Goal: Task Accomplishment & Management: Manage account settings

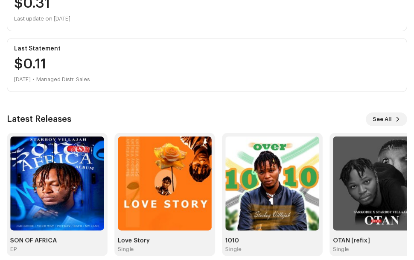
scroll to position [155, 0]
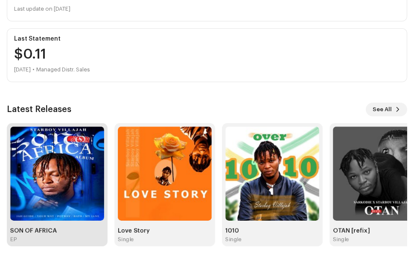
click at [67, 179] on img at bounding box center [57, 173] width 94 height 94
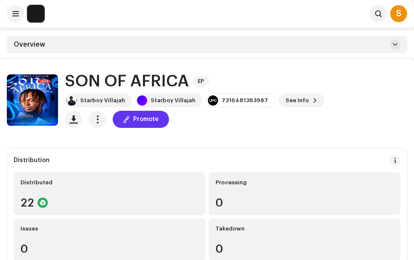
click at [143, 122] on span "Promote" at bounding box center [146, 119] width 26 height 17
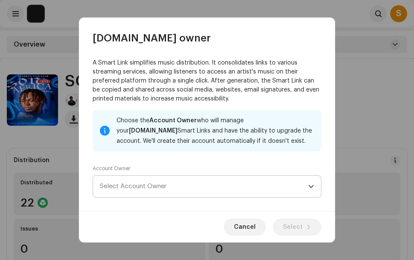
click at [308, 187] on icon "dropdown trigger" at bounding box center [311, 186] width 6 height 6
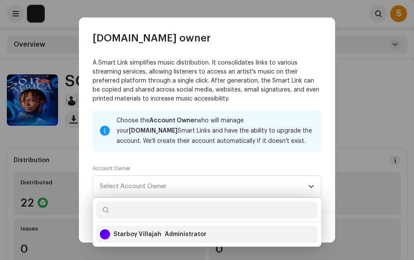
click at [195, 234] on div "Administrator" at bounding box center [186, 234] width 42 height 9
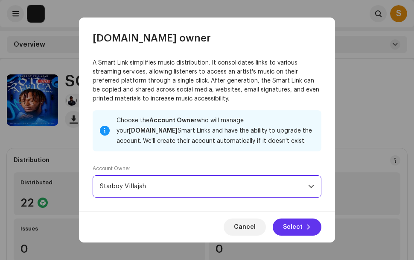
click at [307, 222] on button "Select" at bounding box center [297, 226] width 49 height 17
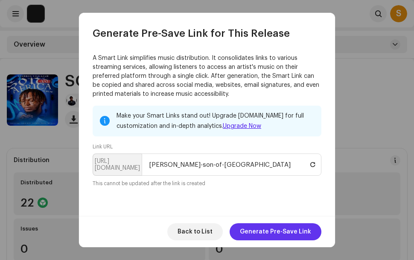
click at [283, 231] on span "Generate Pre-Save Link" at bounding box center [275, 231] width 71 height 17
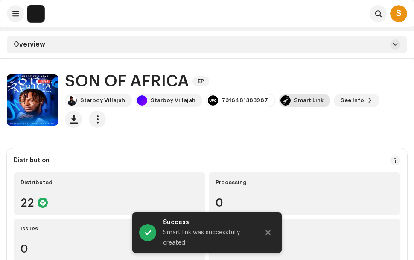
click at [297, 101] on div "Smart Link" at bounding box center [308, 100] width 29 height 7
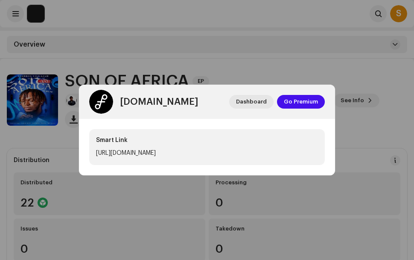
drag, startPoint x: 203, startPoint y: 152, endPoint x: 324, endPoint y: 169, distance: 122.5
click at [324, 169] on div "Smart Link [URL][DOMAIN_NAME]" at bounding box center [207, 147] width 256 height 56
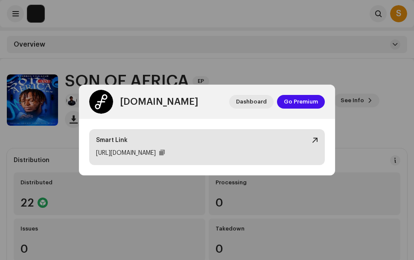
click at [317, 139] on div at bounding box center [315, 140] width 6 height 7
drag, startPoint x: 211, startPoint y: 153, endPoint x: 197, endPoint y: 150, distance: 14.5
drag, startPoint x: 197, startPoint y: 150, endPoint x: 220, endPoint y: 153, distance: 23.0
click at [165, 153] on div at bounding box center [162, 152] width 6 height 7
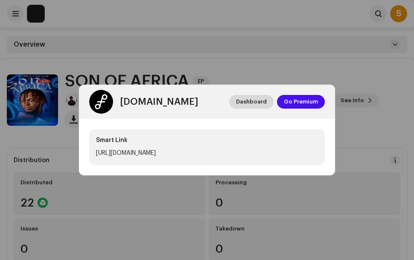
click at [257, 102] on span "Dashboard" at bounding box center [251, 101] width 31 height 17
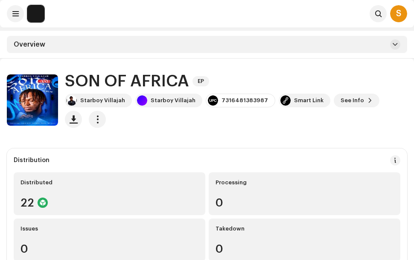
click at [55, 18] on div "[DOMAIN_NAME] Dashboard Go Premium Smart Link [URL][DOMAIN_NAME]" at bounding box center [207, 130] width 414 height 260
drag, startPoint x: 223, startPoint y: 100, endPoint x: 211, endPoint y: 113, distance: 18.1
click at [211, 113] on div "Starboy Villajah Starboy Villajah 7316481383987 Smart Link See Info" at bounding box center [236, 111] width 343 height 34
drag, startPoint x: 215, startPoint y: 100, endPoint x: 256, endPoint y: 103, distance: 41.1
click at [256, 103] on div "7316481383987" at bounding box center [245, 100] width 47 height 7
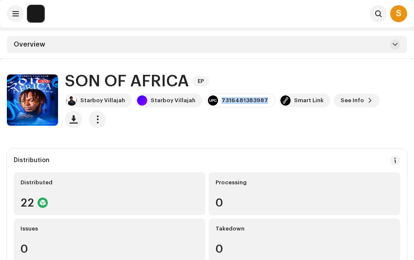
copy div "7316481383987"
click at [402, 11] on div "S" at bounding box center [398, 13] width 17 height 17
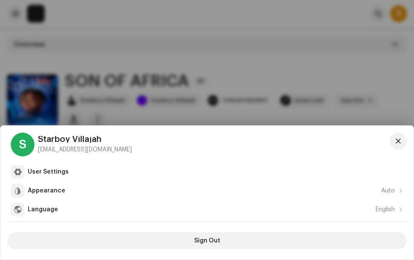
click at [23, 147] on div "S" at bounding box center [23, 144] width 24 height 24
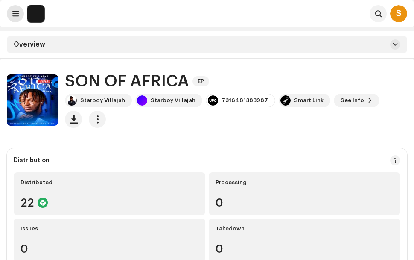
click at [16, 11] on span at bounding box center [15, 13] width 6 height 7
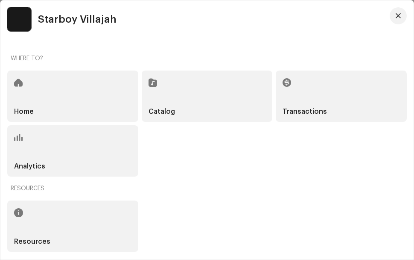
click at [97, 20] on span "Starboy Villajah" at bounding box center [77, 19] width 79 height 10
click at [402, 15] on button "button" at bounding box center [398, 15] width 17 height 17
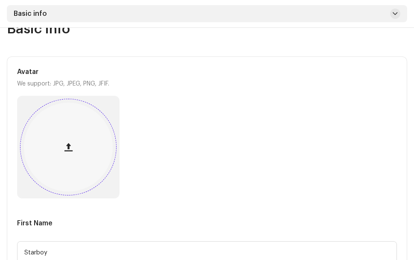
click at [67, 141] on button "button" at bounding box center [68, 147] width 21 height 21
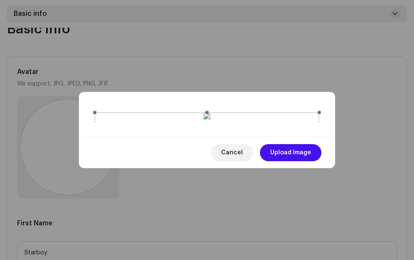
click at [262, 182] on div at bounding box center [207, 224] width 225 height 225
drag, startPoint x: 245, startPoint y: 196, endPoint x: 252, endPoint y: 107, distance: 89.6
click at [252, 112] on div at bounding box center [207, 224] width 225 height 225
drag, startPoint x: 244, startPoint y: 135, endPoint x: 244, endPoint y: 199, distance: 63.6
click at [244, 199] on div at bounding box center [207, 230] width 225 height 225
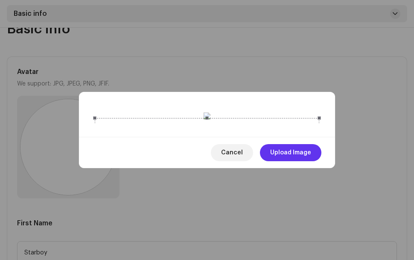
click at [289, 161] on span "Upload Image" at bounding box center [290, 152] width 41 height 17
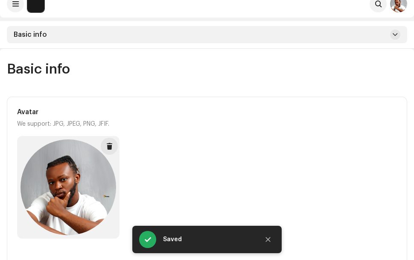
scroll to position [0, 0]
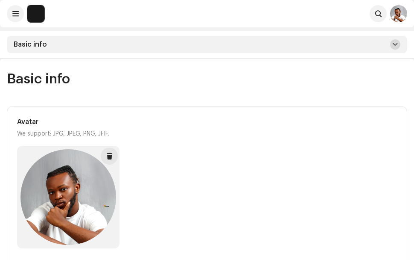
click at [395, 44] on span at bounding box center [395, 44] width 5 height 7
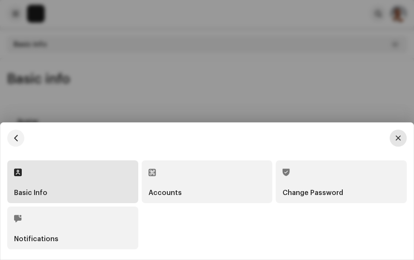
click at [401, 134] on button "button" at bounding box center [398, 137] width 17 height 17
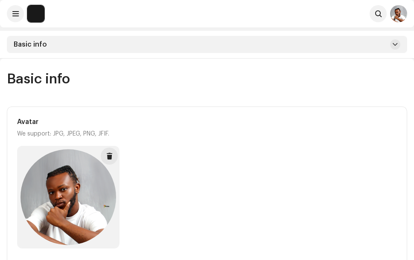
click at [396, 13] on img at bounding box center [398, 13] width 17 height 17
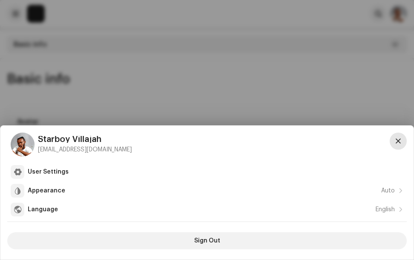
click at [401, 140] on span "button" at bounding box center [398, 141] width 5 height 7
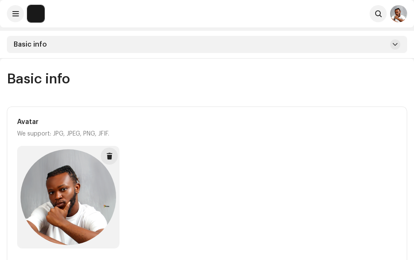
click at [35, 8] on img at bounding box center [35, 13] width 17 height 17
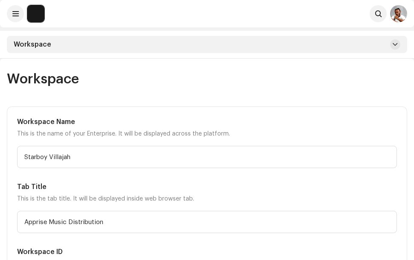
click at [399, 15] on img at bounding box center [398, 13] width 17 height 17
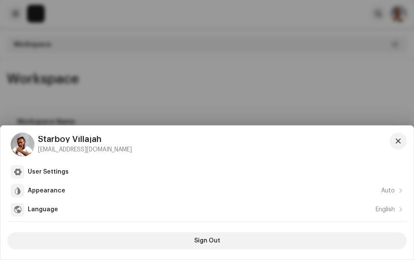
click at [22, 146] on img at bounding box center [23, 144] width 24 height 24
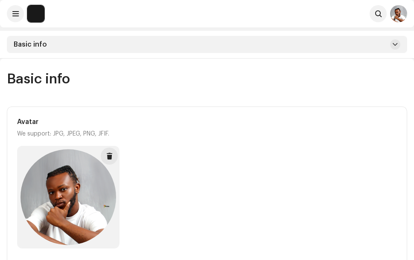
click at [34, 14] on img at bounding box center [35, 13] width 17 height 17
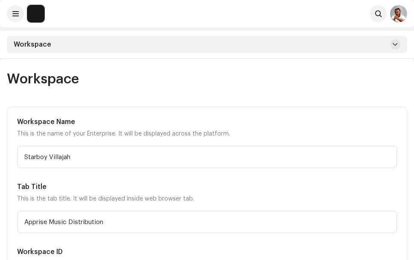
click at [38, 16] on img at bounding box center [35, 13] width 17 height 17
click at [37, 9] on img at bounding box center [35, 13] width 17 height 17
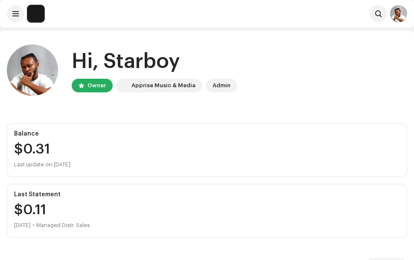
click at [402, 15] on img at bounding box center [398, 13] width 17 height 17
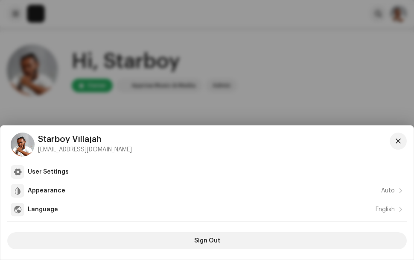
click at [181, 105] on div at bounding box center [207, 130] width 414 height 260
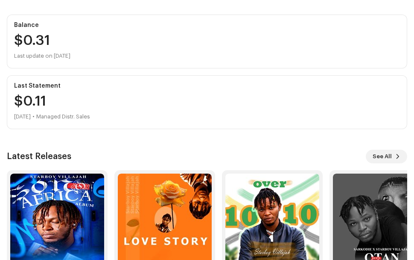
scroll to position [128, 0]
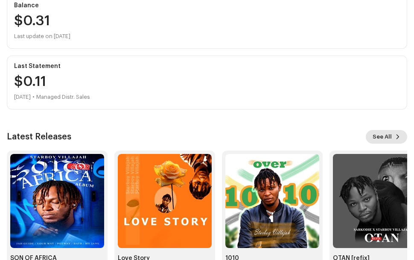
click at [385, 137] on span "See All" at bounding box center [382, 136] width 19 height 17
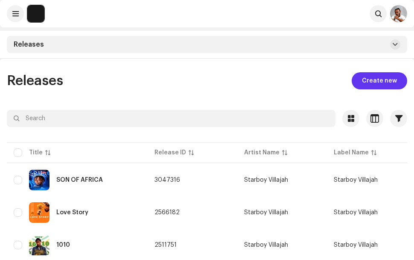
click at [373, 79] on span "Create new" at bounding box center [379, 80] width 35 height 17
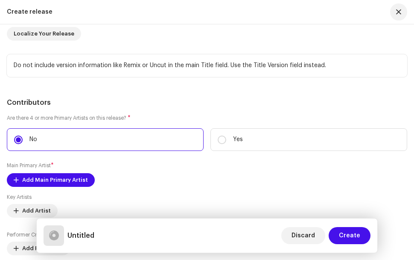
scroll to position [1196, 0]
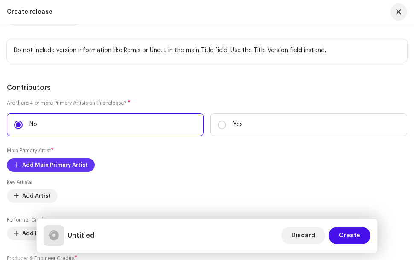
click at [65, 156] on span "Add Main Primary Artist" at bounding box center [55, 164] width 66 height 17
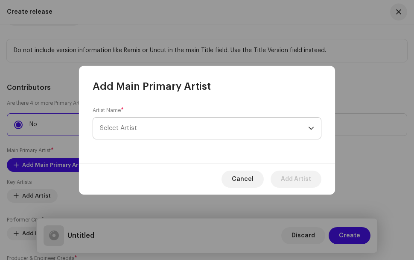
click at [188, 129] on span "Select Artist" at bounding box center [204, 127] width 208 height 21
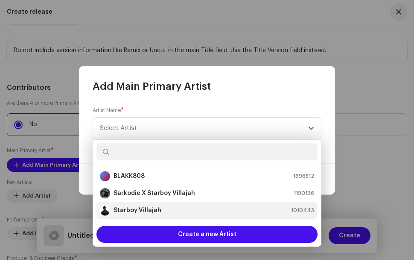
click at [155, 208] on strong "Starboy Villajah" at bounding box center [138, 210] width 48 height 9
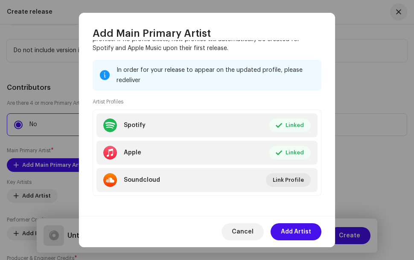
scroll to position [102, 0]
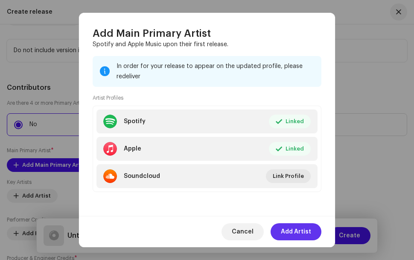
click at [292, 230] on span "Add Artist" at bounding box center [296, 231] width 30 height 17
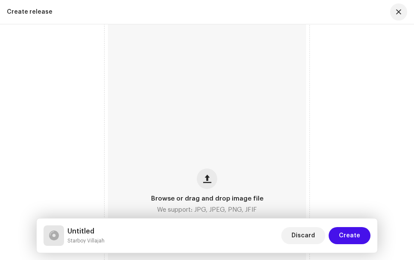
scroll to position [256, 0]
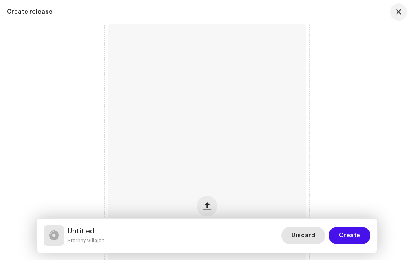
click at [315, 235] on span "Discard" at bounding box center [303, 235] width 23 height 17
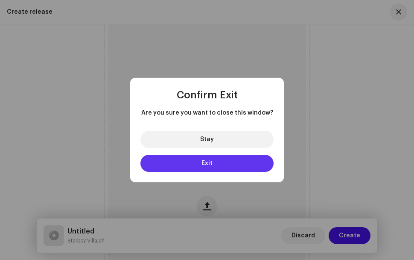
click at [216, 162] on button "Exit" at bounding box center [207, 163] width 133 height 17
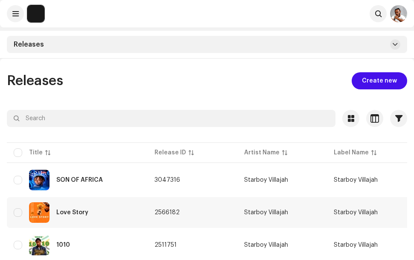
scroll to position [91, 0]
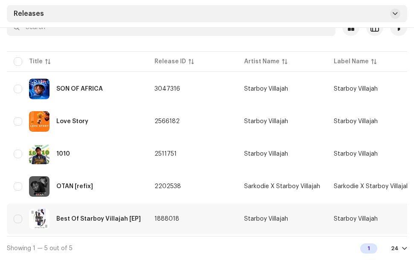
click at [184, 221] on td "1888018" at bounding box center [193, 218] width 90 height 31
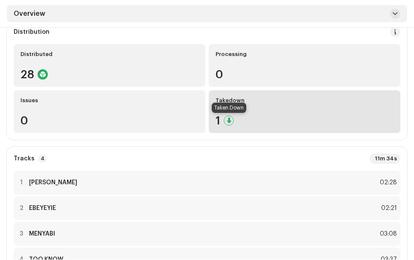
click at [231, 119] on div at bounding box center [229, 120] width 10 height 10
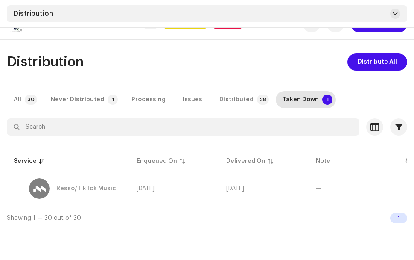
scroll to position [59, 0]
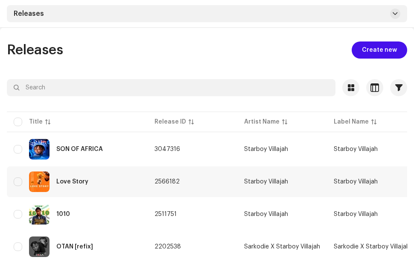
scroll to position [91, 0]
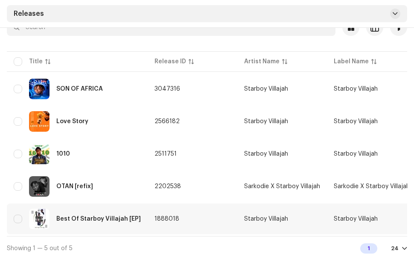
click at [83, 217] on div "Best Of Starboy Villajah [EP]" at bounding box center [98, 219] width 85 height 6
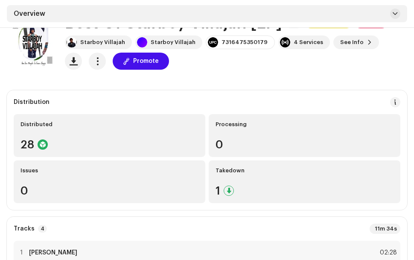
scroll to position [43, 0]
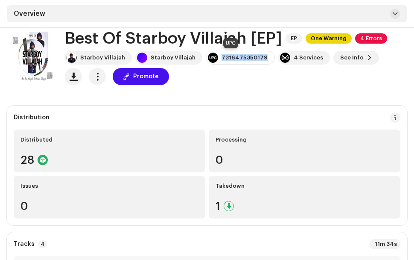
drag, startPoint x: 215, startPoint y: 57, endPoint x: 256, endPoint y: 56, distance: 41.4
click at [256, 56] on div "7316475350179" at bounding box center [245, 57] width 46 height 7
copy div "7316475350179"
